Goal: Task Accomplishment & Management: Manage account settings

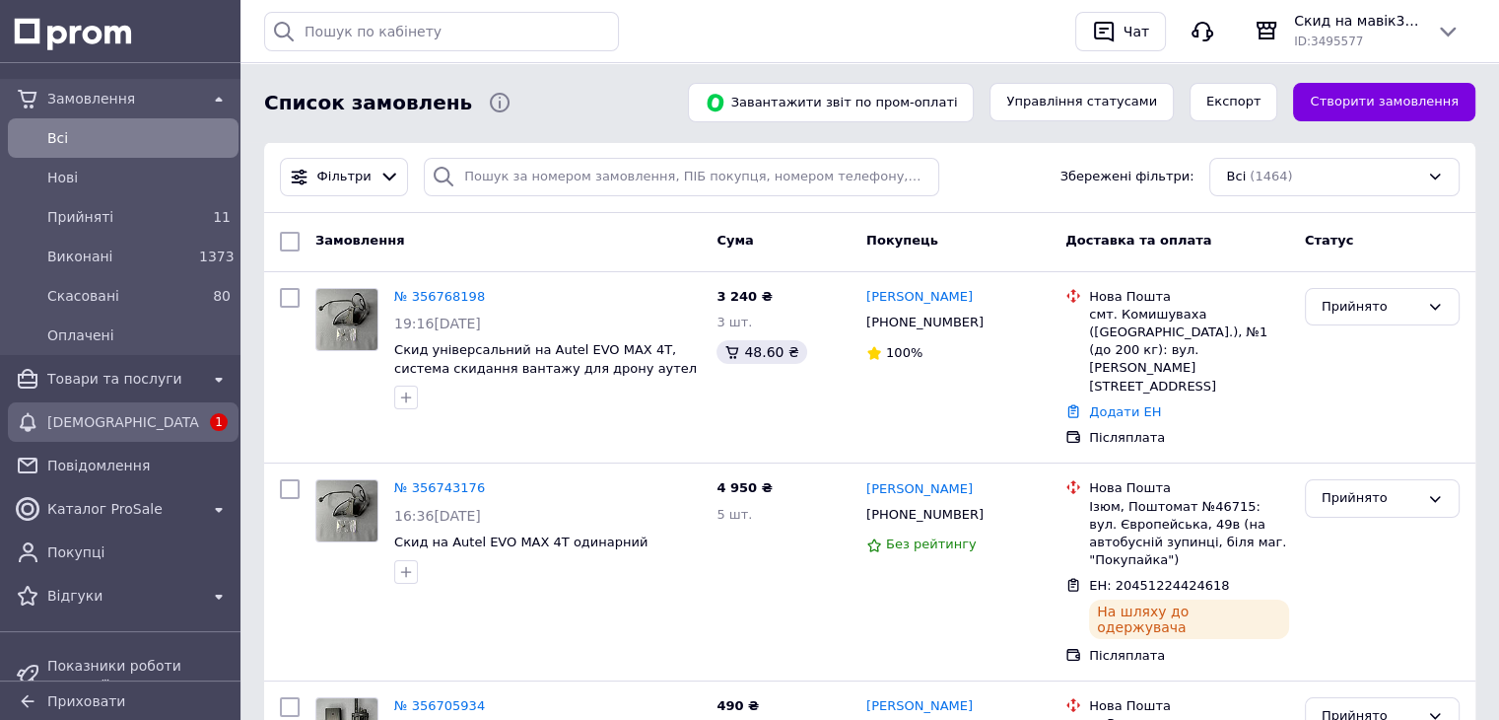
click at [97, 415] on span "[DEMOGRAPHIC_DATA]" at bounding box center [123, 422] width 152 height 20
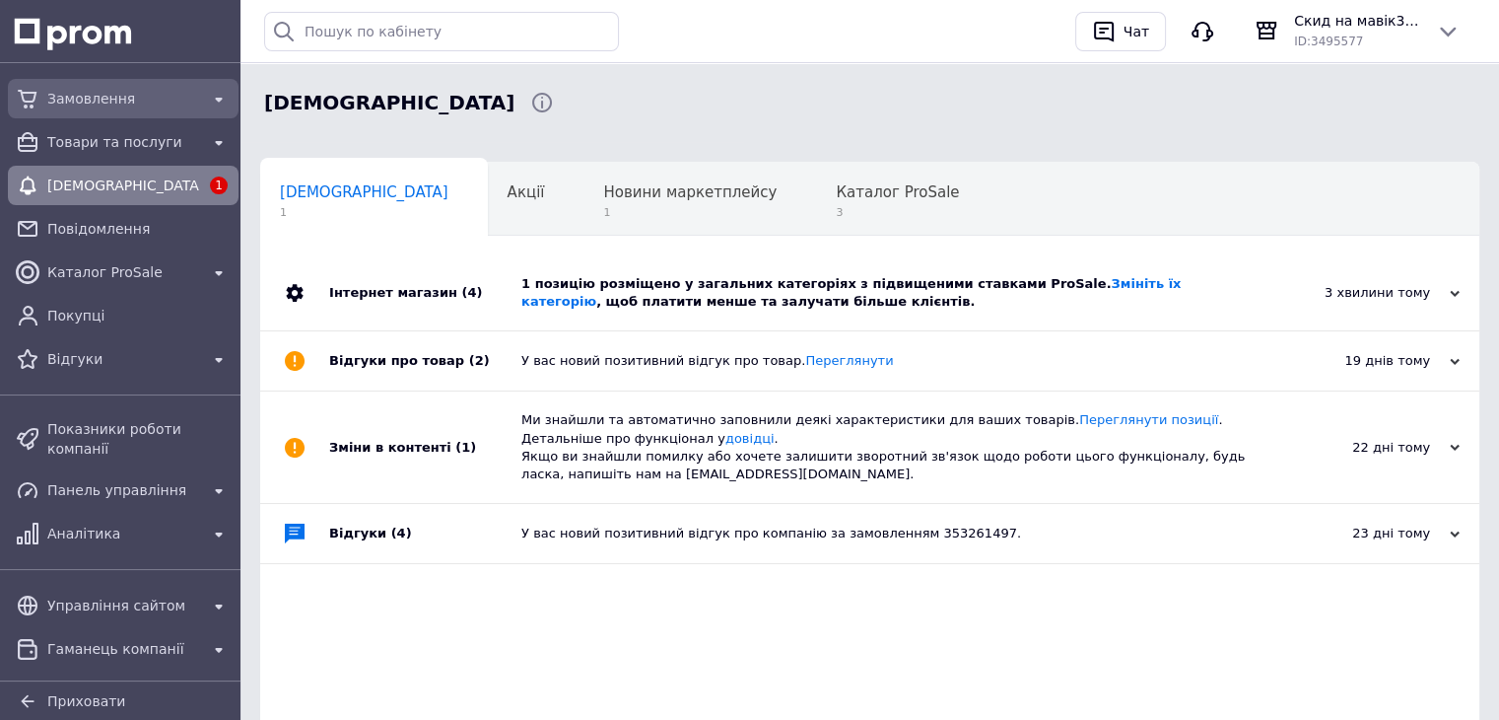
click at [126, 104] on span "Замовлення" at bounding box center [123, 99] width 152 height 20
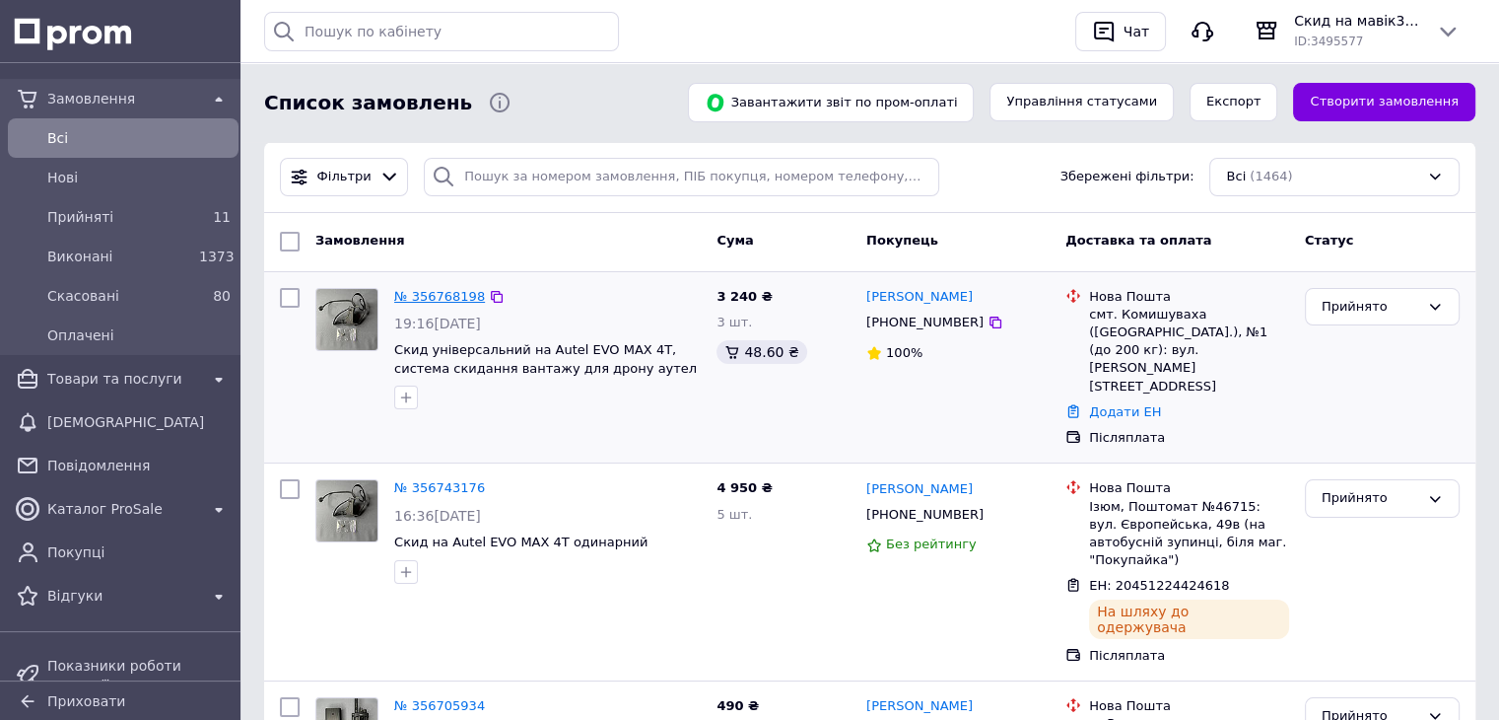
click at [434, 293] on link "№ 356768198" at bounding box center [439, 296] width 91 height 15
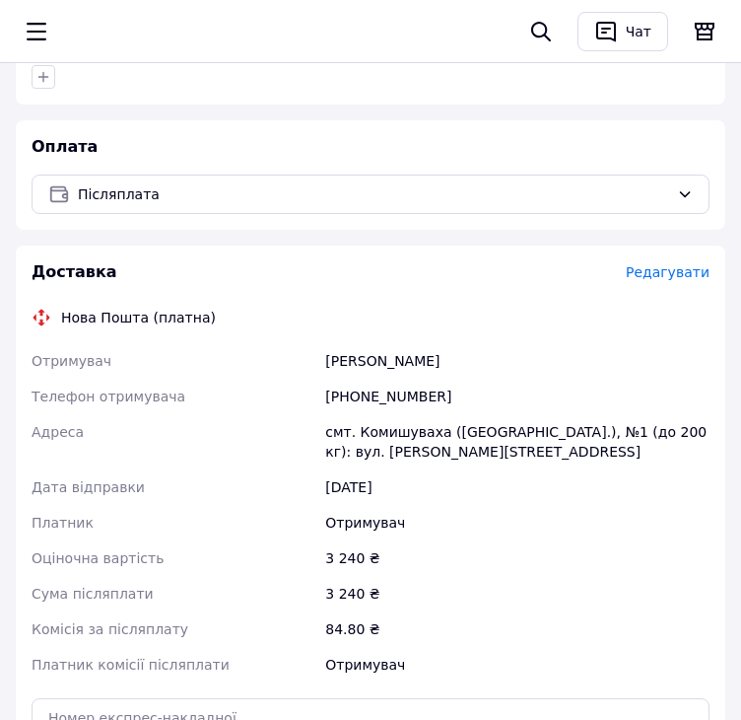
scroll to position [789, 0]
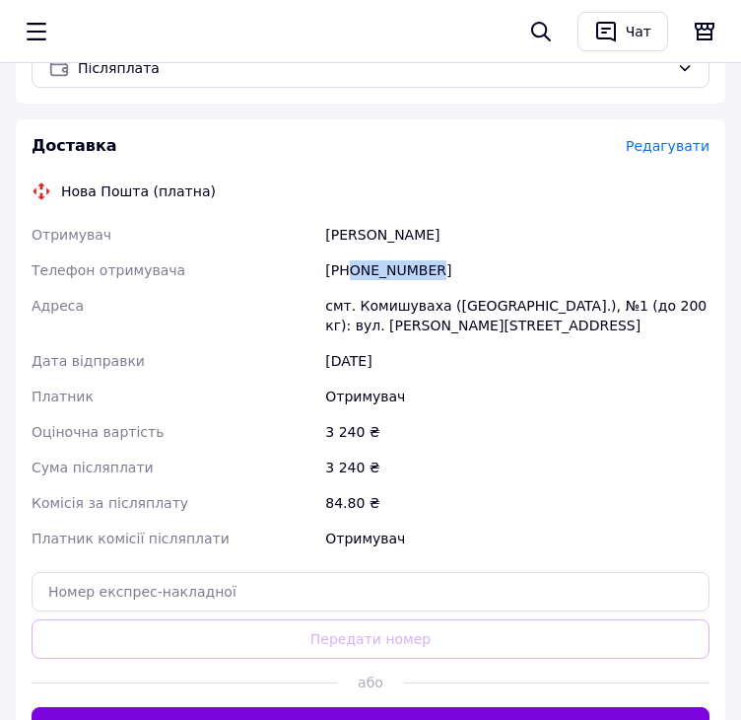
drag, startPoint x: 348, startPoint y: 249, endPoint x: 449, endPoint y: 245, distance: 100.6
click at [449, 252] on div "[PHONE_NUMBER]" at bounding box center [517, 269] width 392 height 35
copy div "0977592075"
click at [331, 217] on div "Задворний Олександр" at bounding box center [517, 234] width 392 height 35
copy div "Задворний"
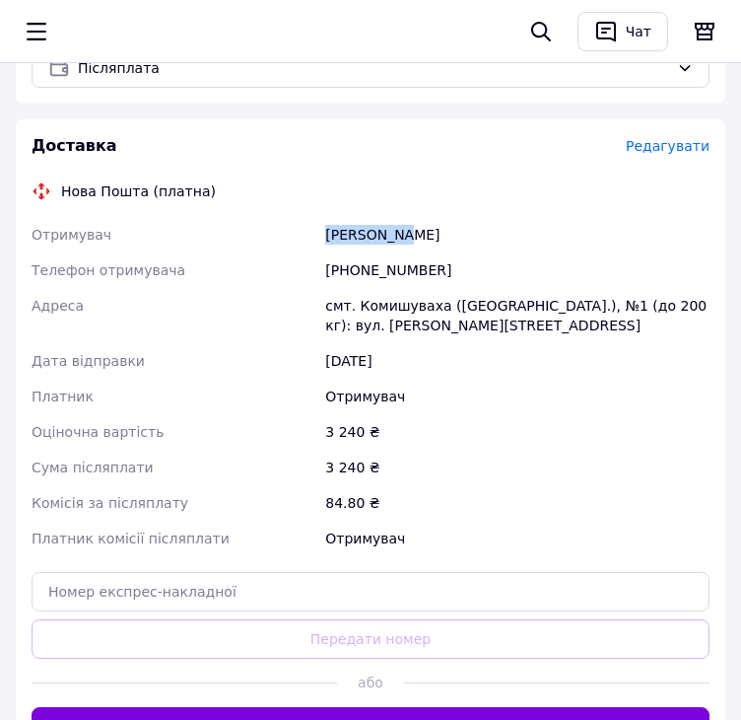
click at [331, 217] on div "Задворний Олександр" at bounding box center [517, 234] width 392 height 35
click at [436, 217] on div "Задворний Олександр" at bounding box center [517, 234] width 392 height 35
copy div "Олександр"
drag, startPoint x: 436, startPoint y: 214, endPoint x: 662, endPoint y: 249, distance: 229.5
click at [436, 217] on div "Задворний Олександр" at bounding box center [517, 234] width 392 height 35
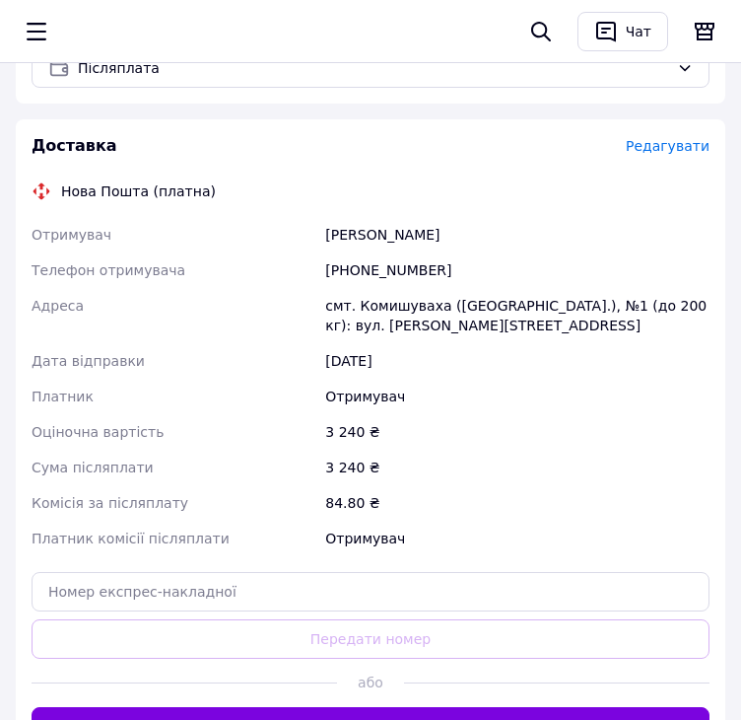
click at [401, 289] on div "смт. Комишуваха ([GEOGRAPHIC_DATA].), №1 (до 200 кг): вул. [PERSON_NAME][STREET…" at bounding box center [517, 315] width 392 height 55
copy div "Комишуваха"
click at [401, 289] on div "смт. Комишуваха ([GEOGRAPHIC_DATA].), №1 (до 200 кг): вул. [PERSON_NAME][STREET…" at bounding box center [517, 315] width 392 height 55
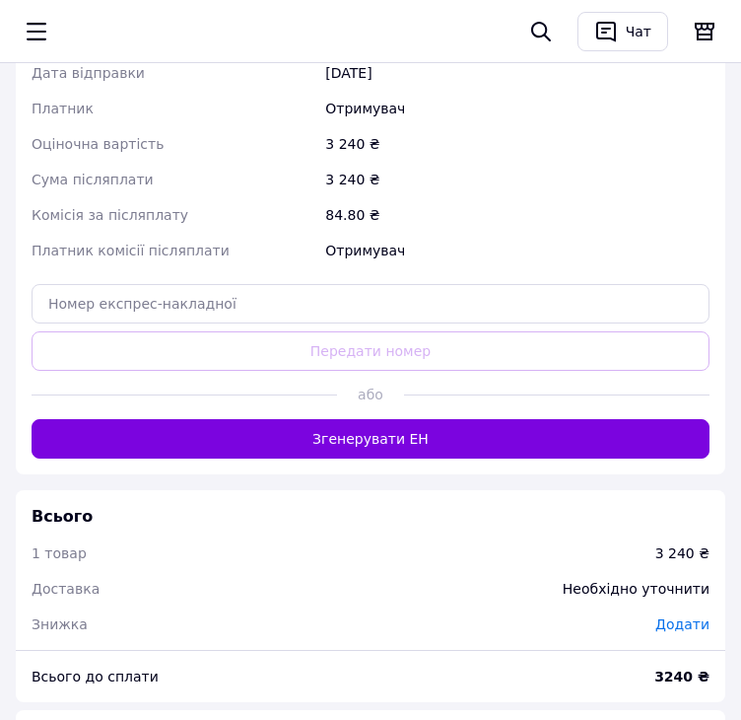
scroll to position [1084, 0]
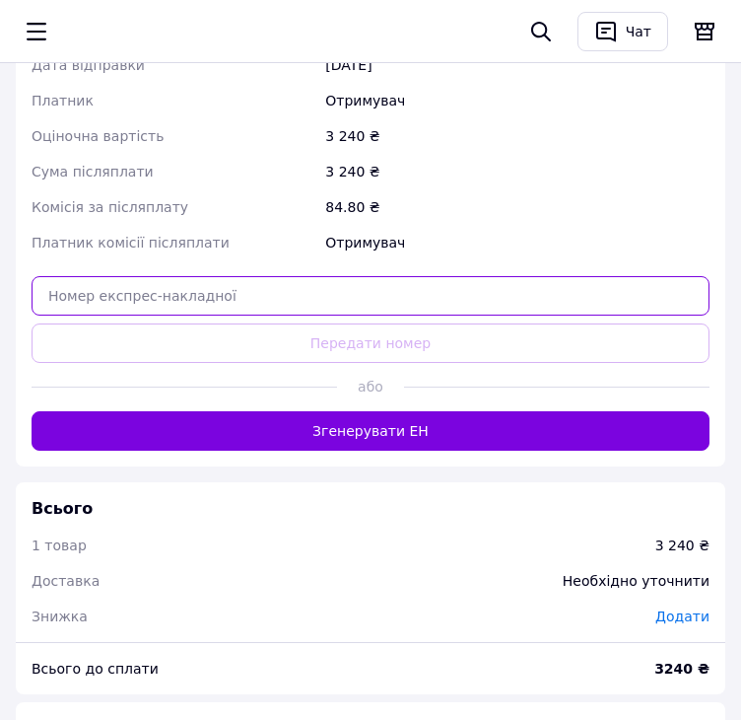
click at [436, 285] on input "text" at bounding box center [371, 295] width 678 height 39
paste input "20451225219276"
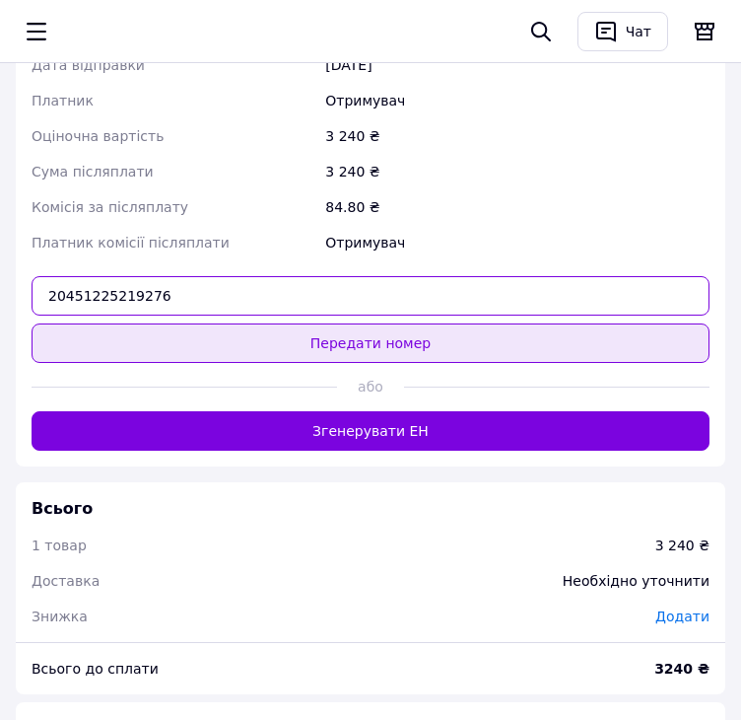
type input "20451225219276"
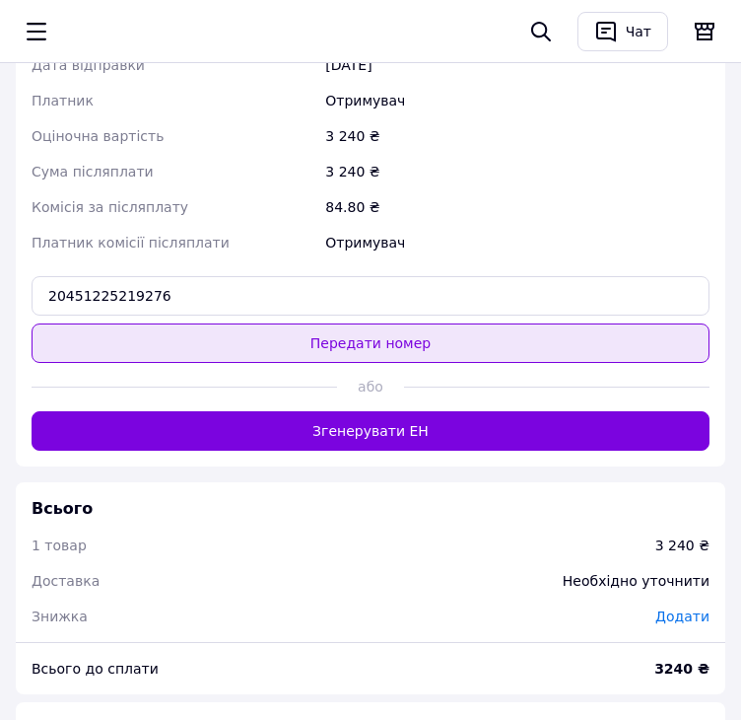
click at [448, 323] on button "Передати номер" at bounding box center [371, 342] width 678 height 39
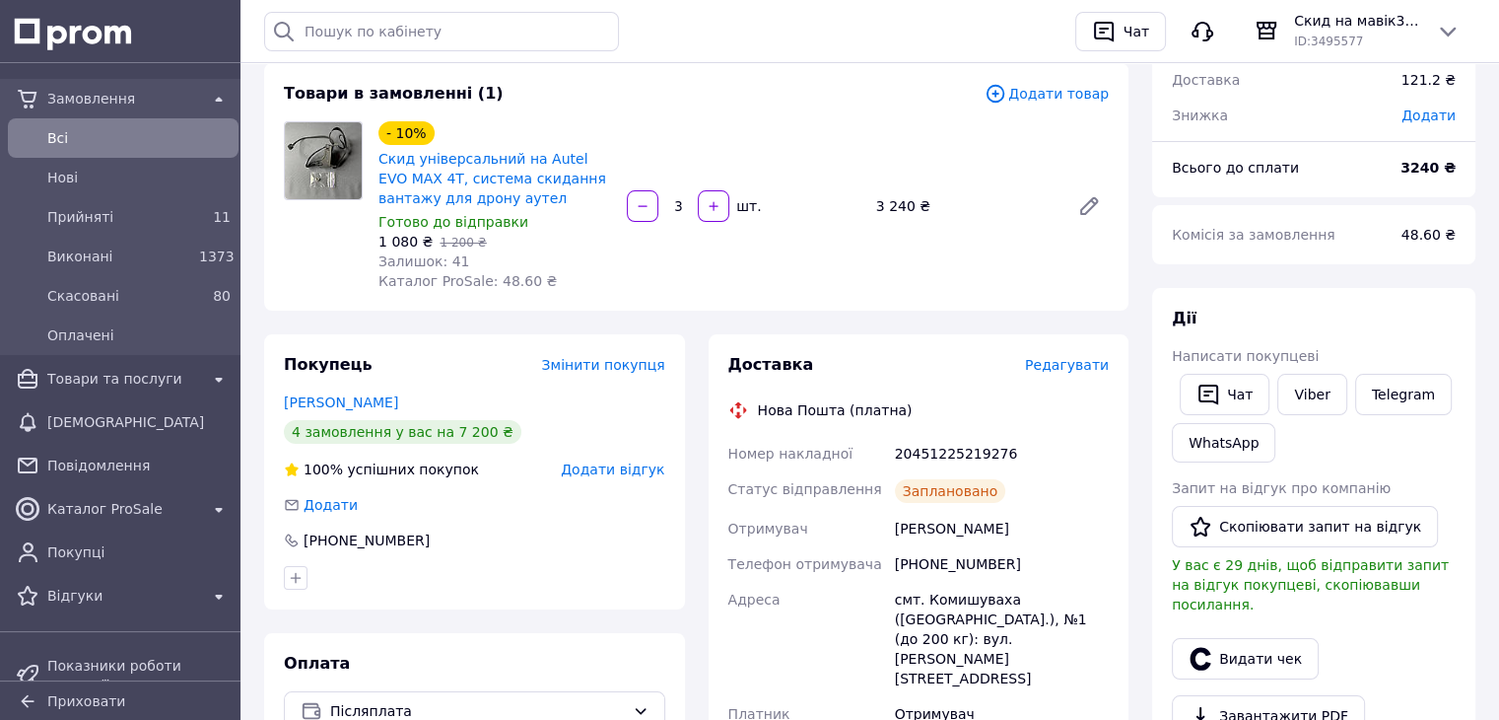
scroll to position [197, 0]
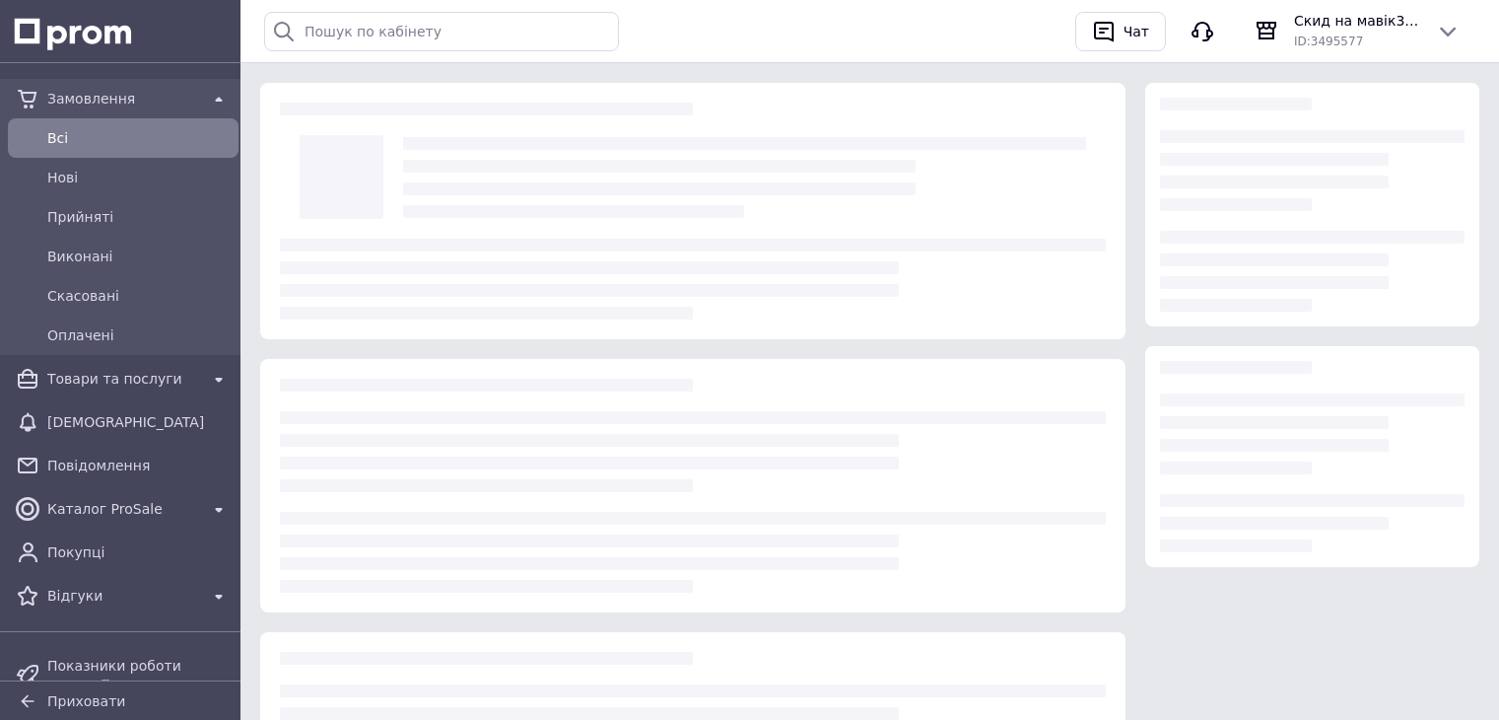
scroll to position [197, 0]
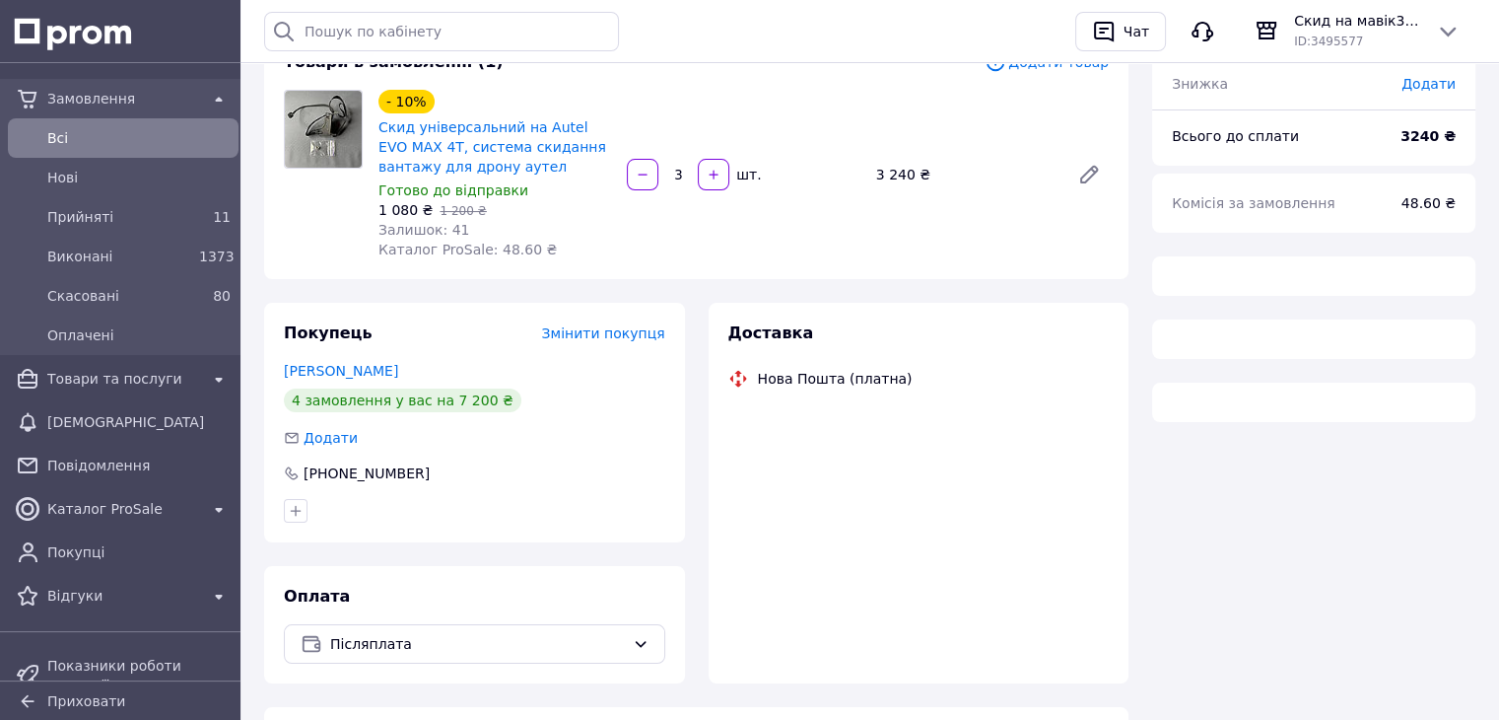
click at [87, 130] on span "Всi" at bounding box center [138, 138] width 183 height 20
